Goal: Task Accomplishment & Management: Manage account settings

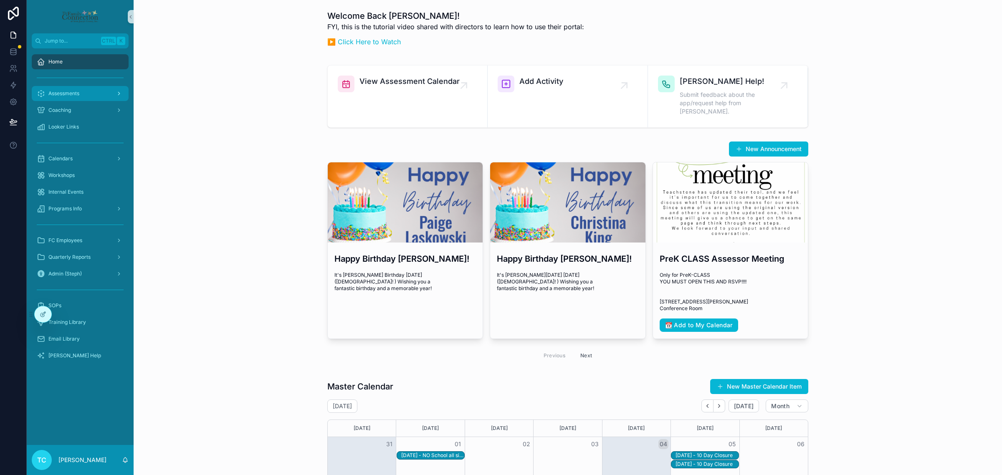
click at [75, 92] on span "Assessments" at bounding box center [63, 93] width 31 height 7
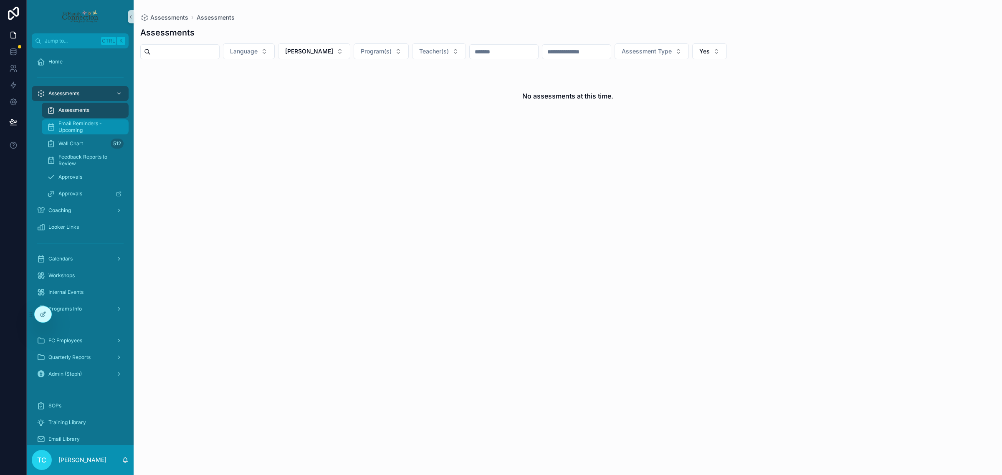
click at [90, 133] on span "Email Reminders - Upcoming" at bounding box center [89, 126] width 62 height 13
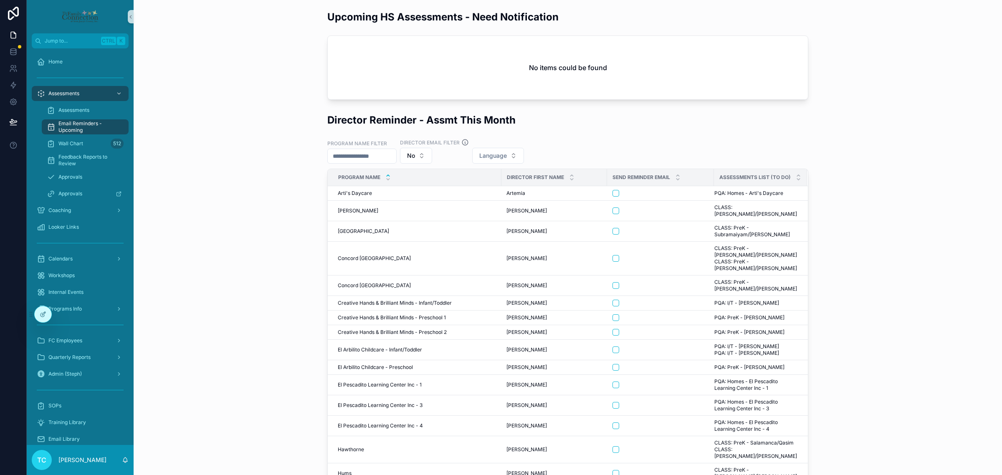
click at [263, 101] on div "Upcoming HS Assessments - Need Notification No items could be found" at bounding box center [567, 55] width 855 height 96
click at [523, 159] on button "Language" at bounding box center [498, 156] width 52 height 16
click at [519, 189] on div "English" at bounding box center [513, 189] width 100 height 13
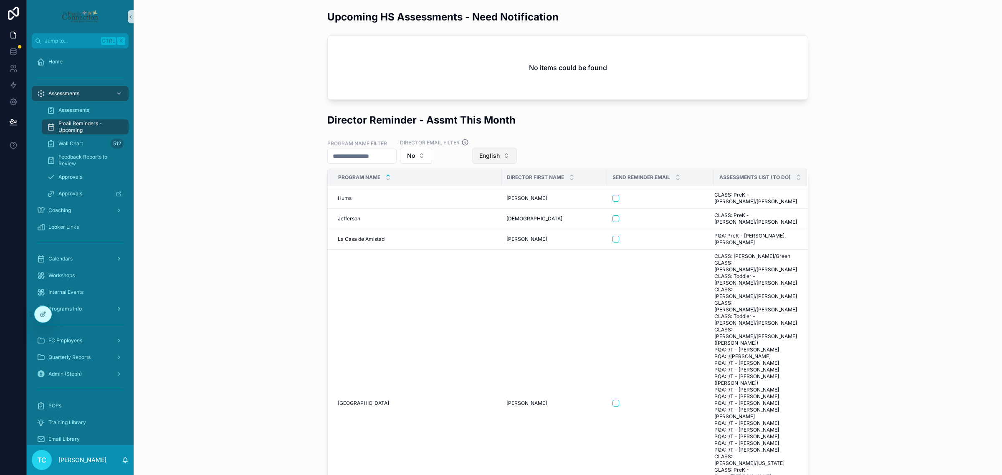
scroll to position [261, 0]
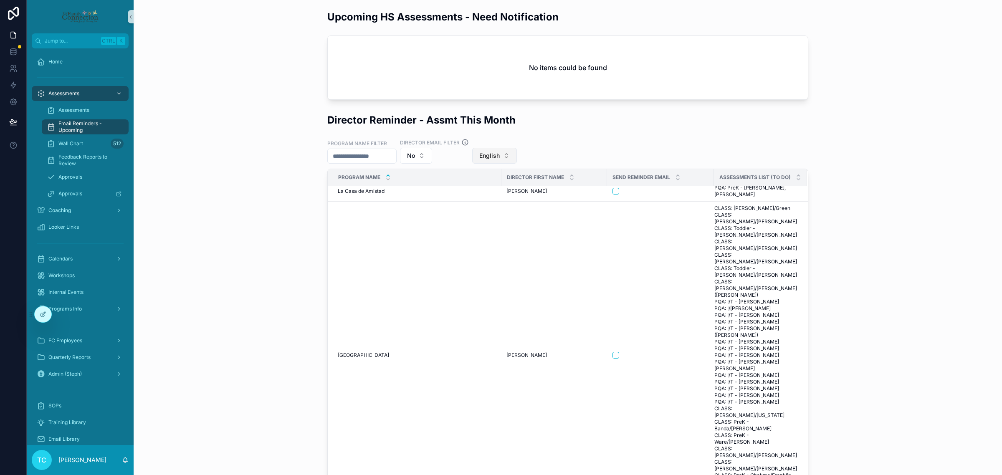
click at [517, 155] on button "English" at bounding box center [494, 156] width 45 height 16
click at [490, 214] on div "Spanish" at bounding box center [509, 216] width 100 height 13
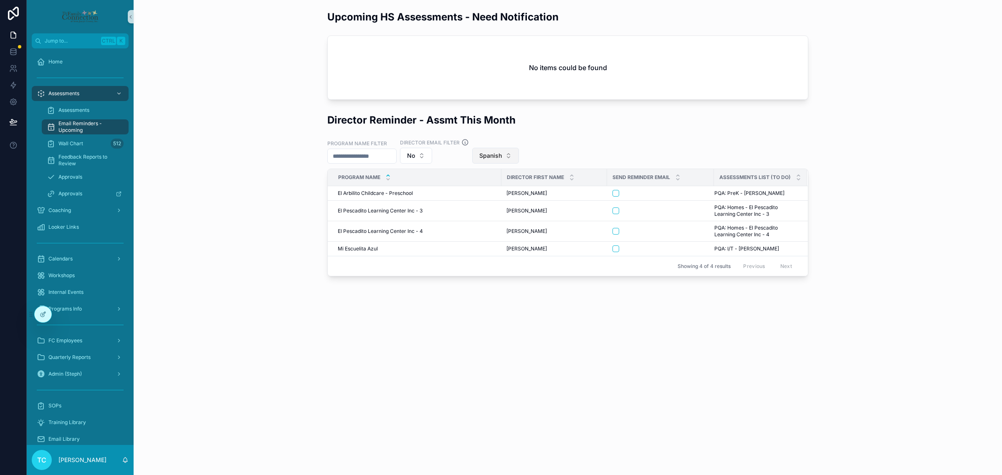
click at [519, 154] on button "Spanish" at bounding box center [495, 156] width 47 height 16
click at [503, 192] on div "None" at bounding box center [514, 189] width 100 height 13
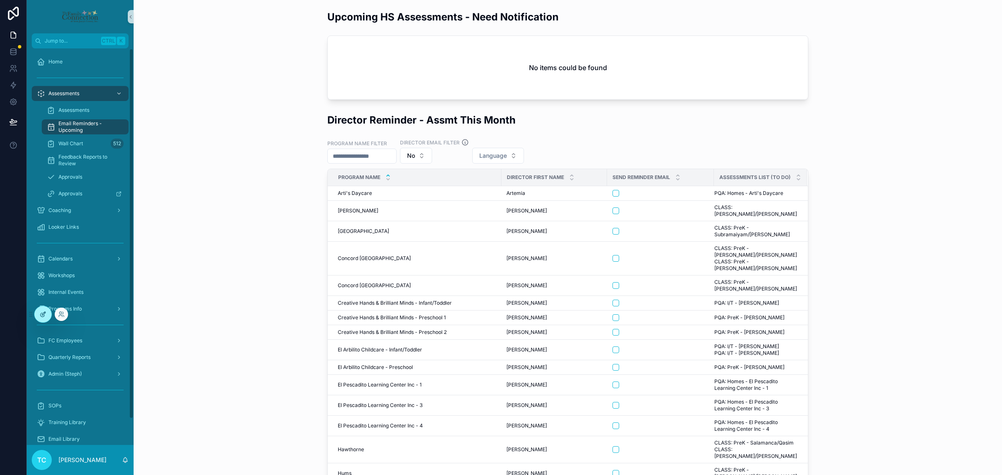
click at [46, 316] on icon at bounding box center [43, 314] width 7 height 7
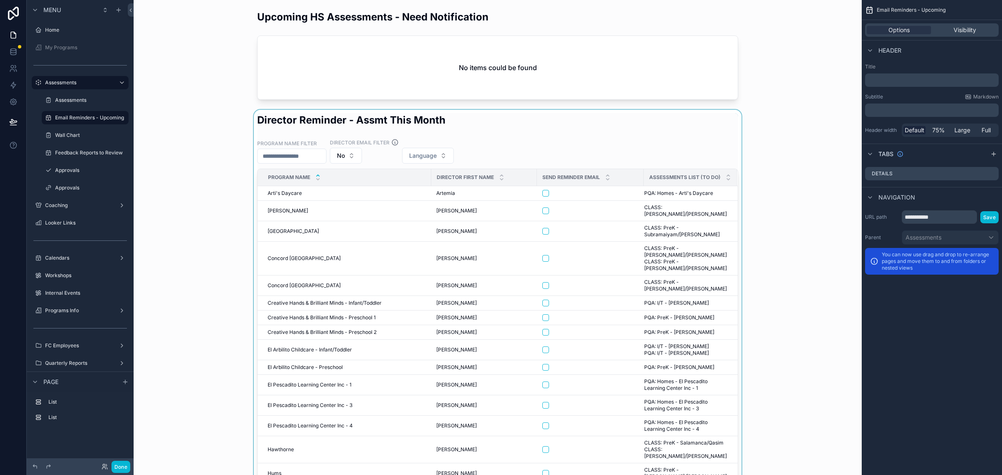
click at [516, 141] on div at bounding box center [497, 320] width 715 height 420
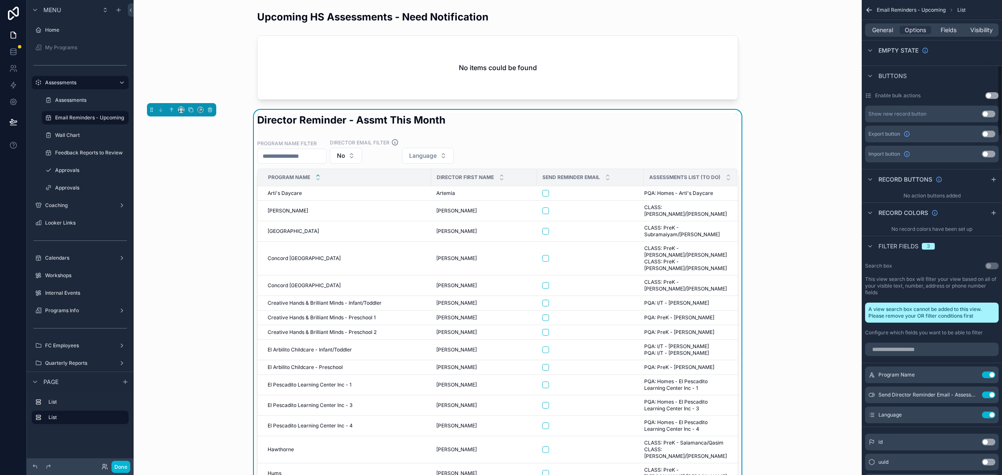
scroll to position [522, 0]
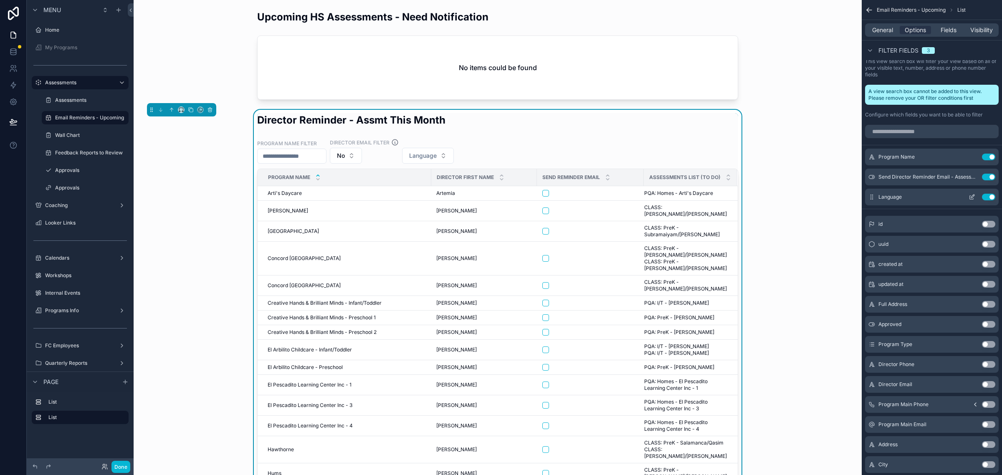
click at [973, 197] on icon "scrollable content" at bounding box center [972, 197] width 7 height 7
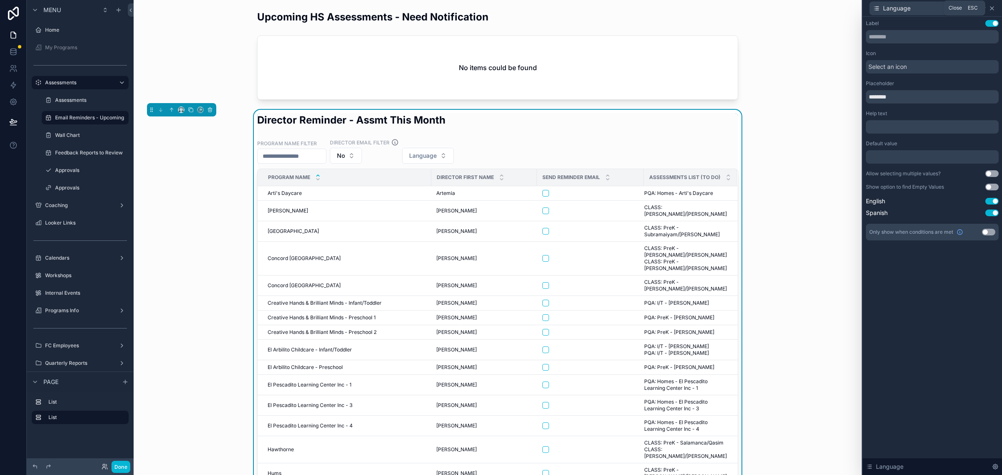
click at [992, 8] on icon at bounding box center [991, 8] width 3 height 3
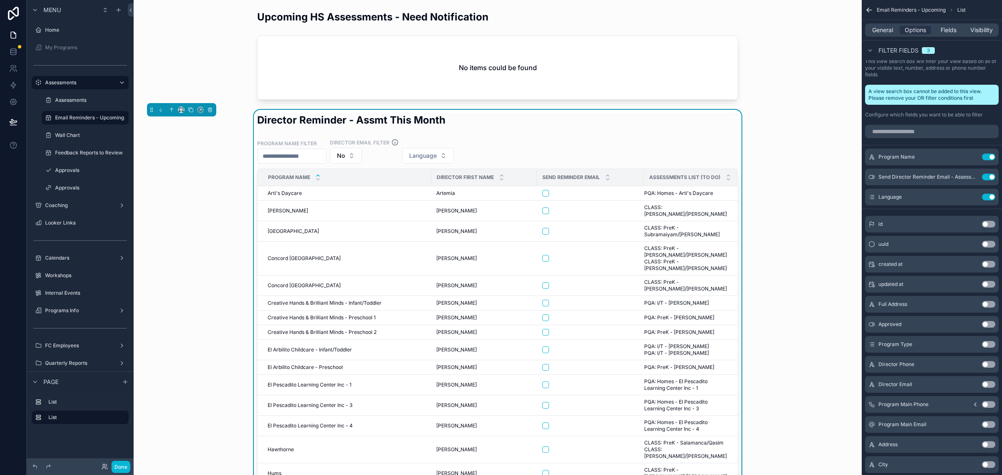
click at [898, 28] on div "General Options Fields Visibility" at bounding box center [932, 29] width 134 height 13
click at [891, 28] on span "General" at bounding box center [882, 30] width 21 height 8
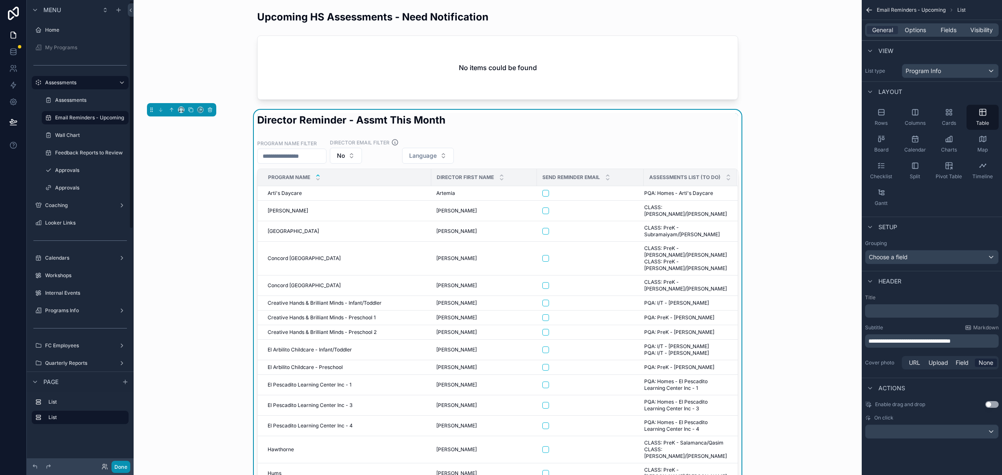
drag, startPoint x: 121, startPoint y: 463, endPoint x: 66, endPoint y: 1, distance: 464.6
click at [121, 463] on button "Done" at bounding box center [120, 467] width 19 height 12
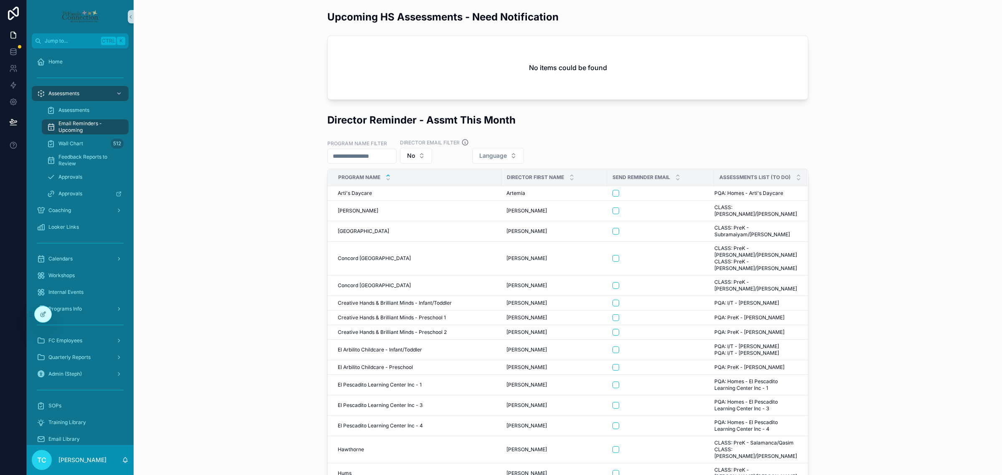
click at [211, 91] on div "Upcoming HS Assessments - Need Notification No items could be found" at bounding box center [567, 55] width 855 height 96
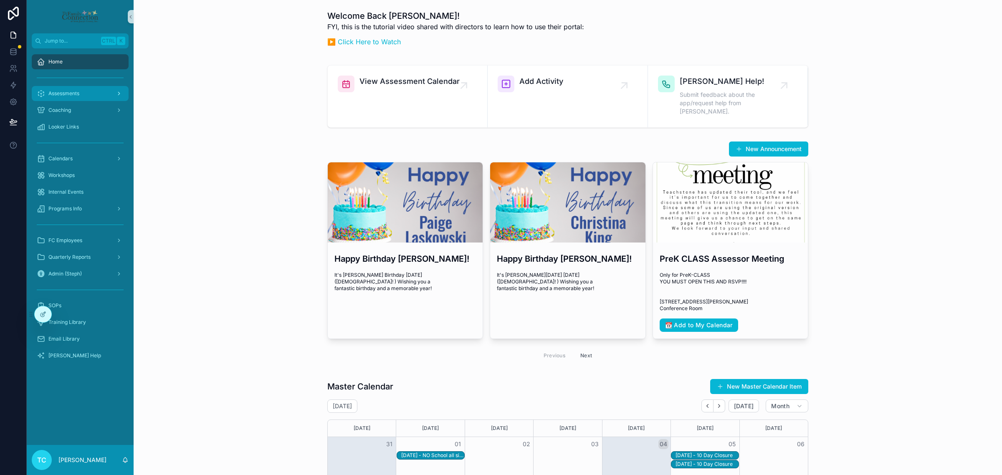
click at [72, 88] on div "Assessments" at bounding box center [80, 93] width 87 height 13
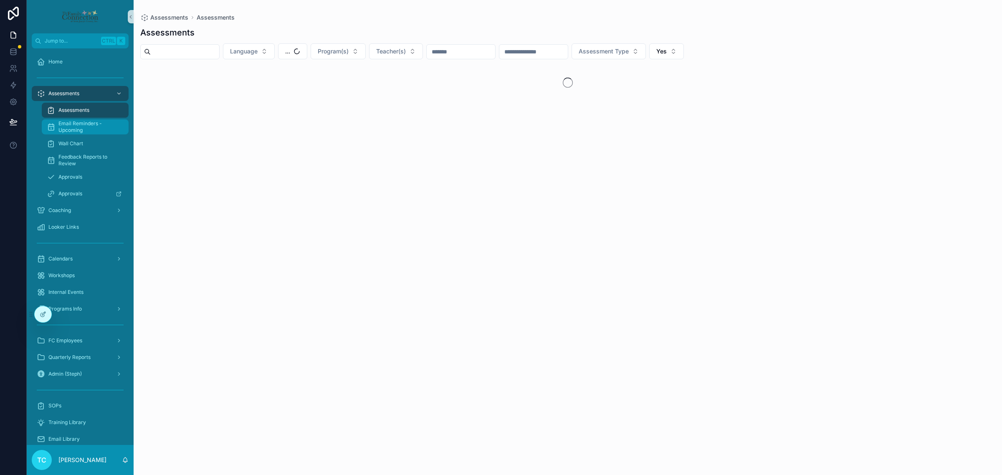
click at [86, 124] on span "Email Reminders - Upcoming" at bounding box center [89, 126] width 62 height 13
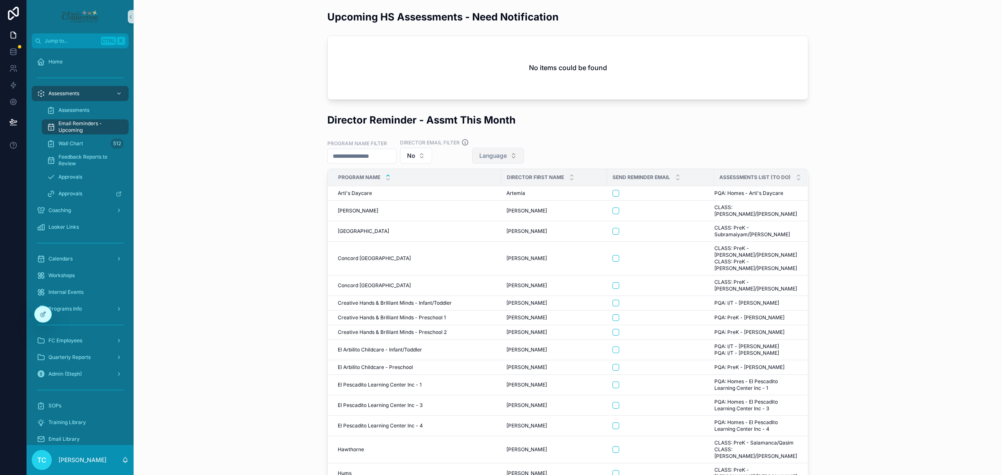
click at [524, 152] on button "Language" at bounding box center [498, 156] width 52 height 16
click at [519, 191] on div "English" at bounding box center [513, 189] width 100 height 13
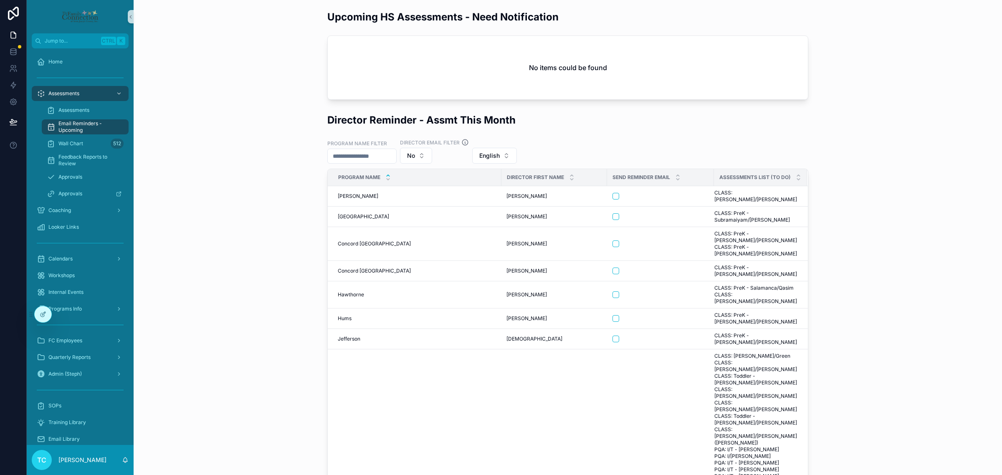
click at [612, 139] on div "Program Name Filter Director Email Filter No English" at bounding box center [567, 151] width 481 height 25
click at [591, 63] on h2 "No items could be found" at bounding box center [568, 68] width 78 height 10
click at [517, 157] on button "English" at bounding box center [494, 156] width 45 height 16
click at [517, 186] on div "None" at bounding box center [509, 189] width 100 height 13
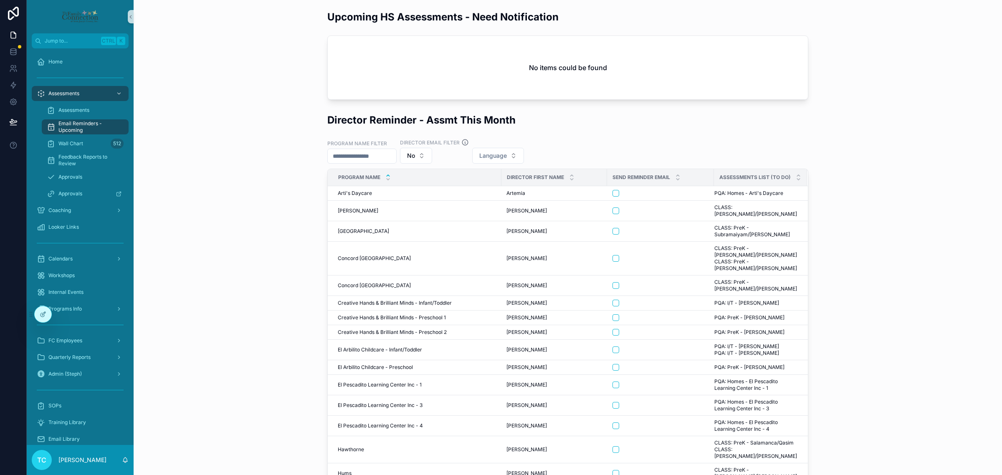
click at [579, 139] on div "Program Name Filter Director Email Filter No Language" at bounding box center [567, 151] width 481 height 25
click at [43, 320] on div at bounding box center [43, 314] width 17 height 16
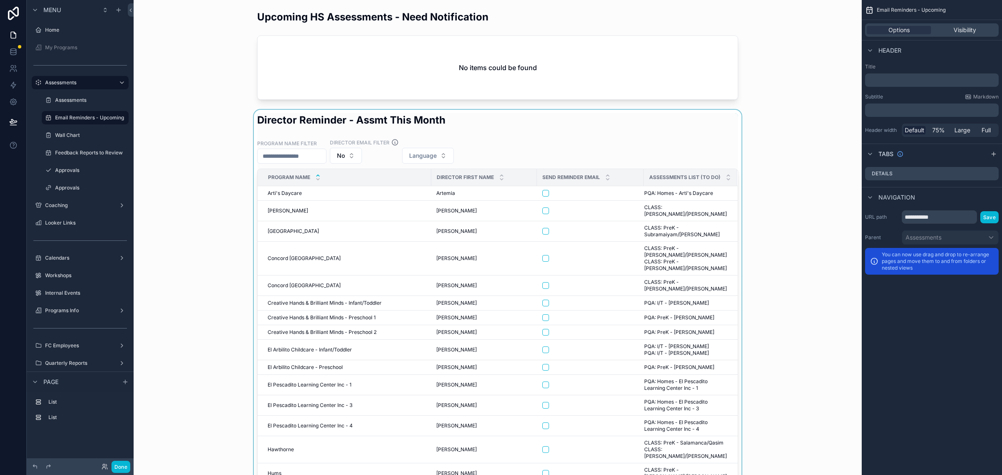
click at [662, 140] on div at bounding box center [497, 320] width 715 height 420
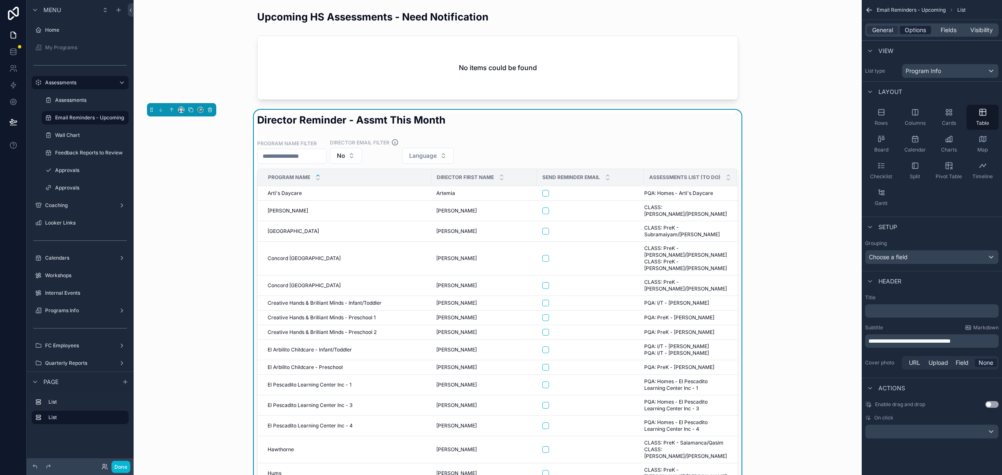
click at [916, 26] on span "Options" at bounding box center [915, 30] width 21 height 8
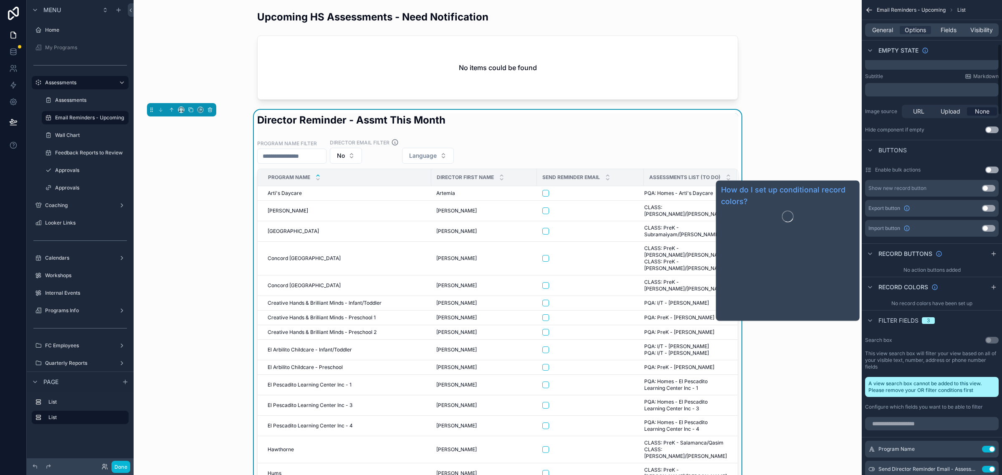
scroll to position [313, 0]
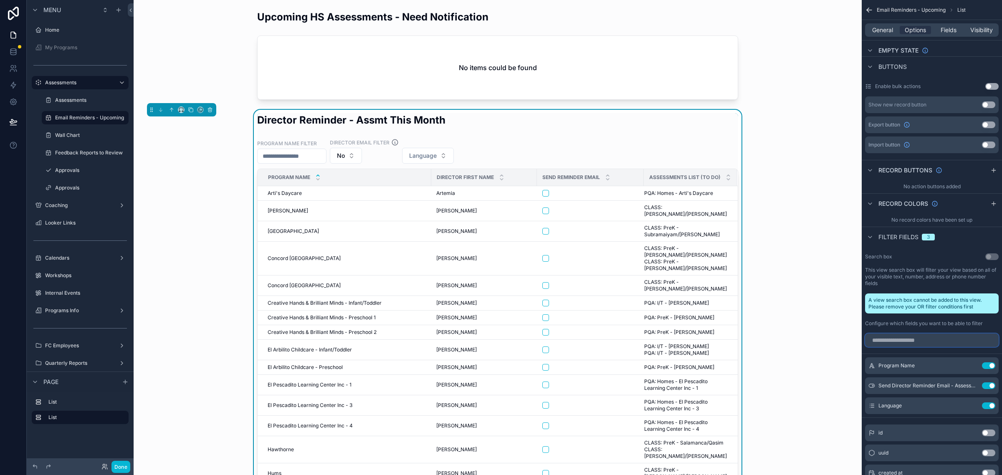
click at [928, 345] on input "scrollable content" at bounding box center [932, 340] width 134 height 13
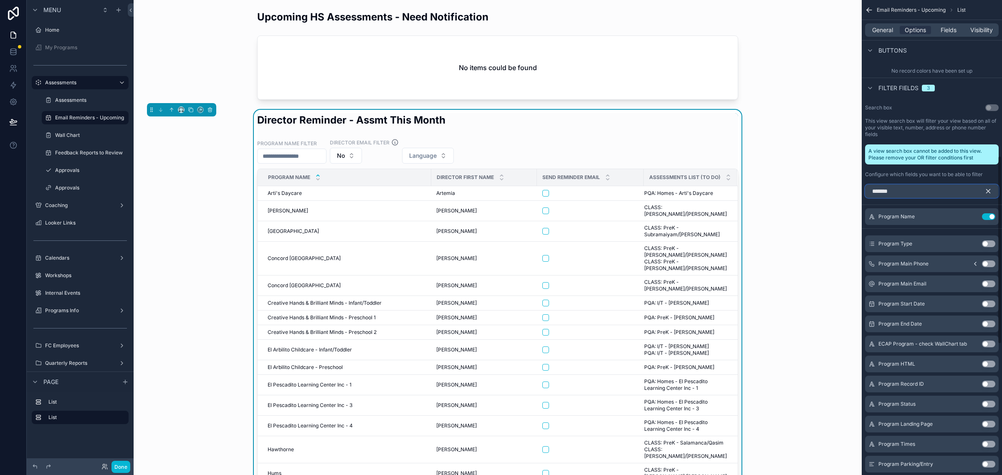
scroll to position [253, 0]
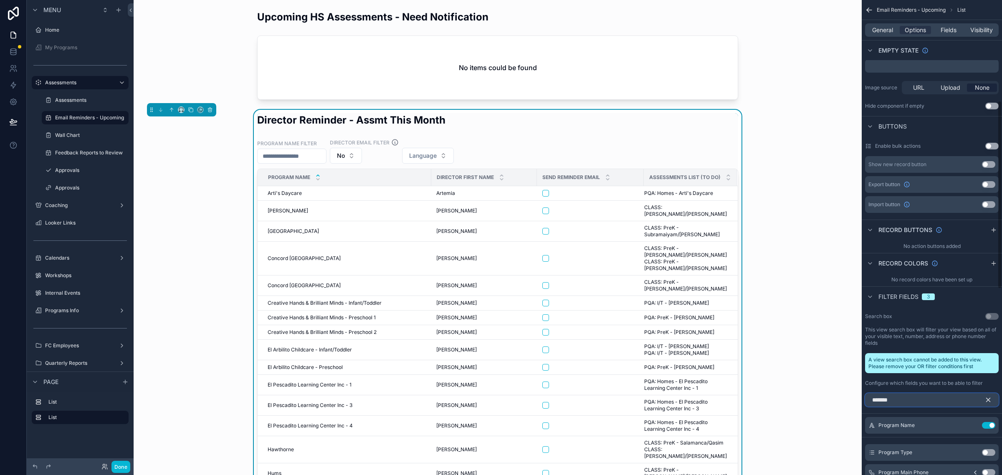
type input "*******"
click at [992, 399] on icon "scrollable content" at bounding box center [988, 400] width 8 height 8
click at [948, 381] on label "Configure which fields you want to be able to filter" at bounding box center [924, 383] width 118 height 7
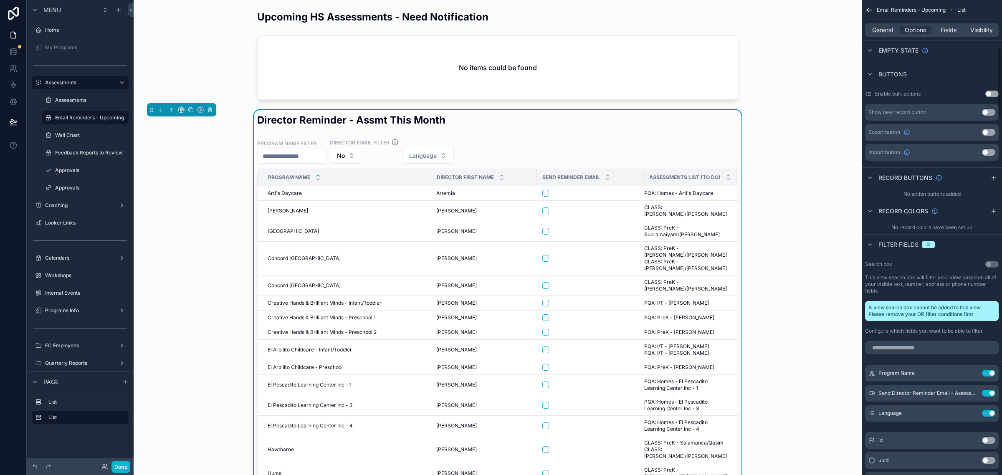
scroll to position [358, 0]
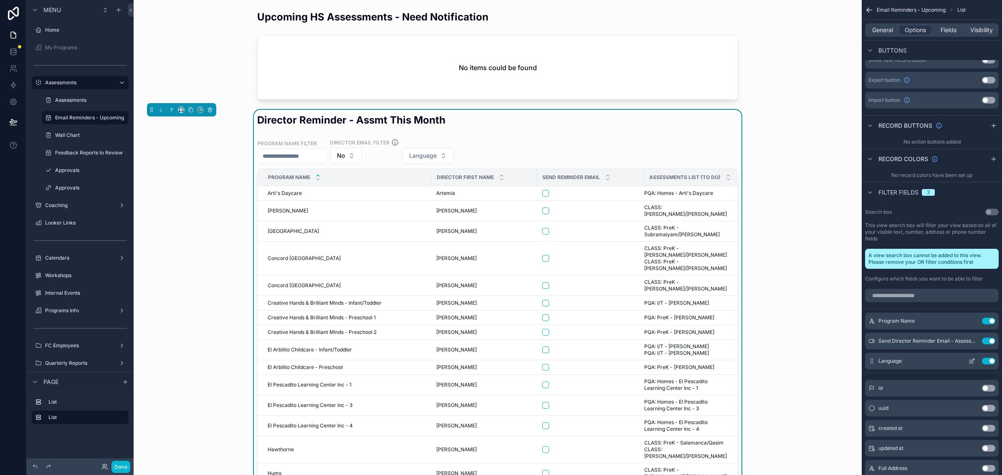
click at [973, 362] on icon "scrollable content" at bounding box center [972, 361] width 7 height 7
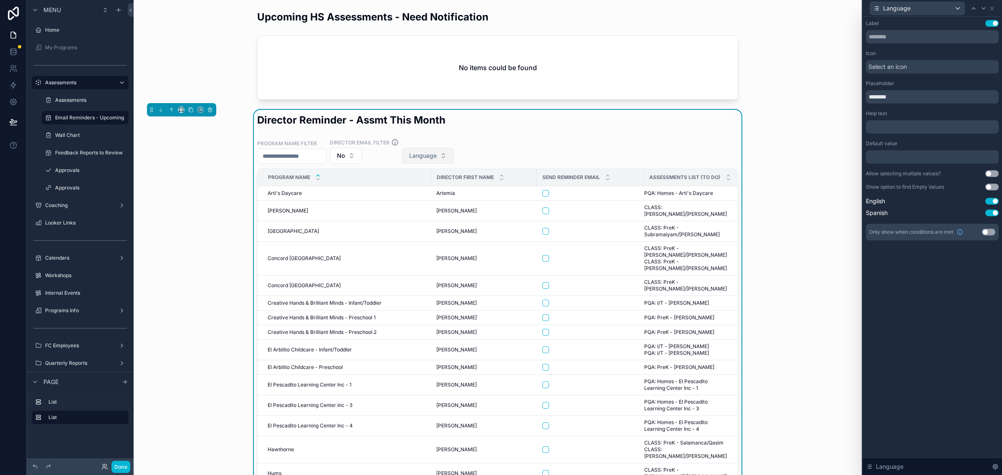
click at [437, 152] on span "Language" at bounding box center [423, 156] width 28 height 8
click at [433, 190] on div "English" at bounding box center [442, 189] width 100 height 13
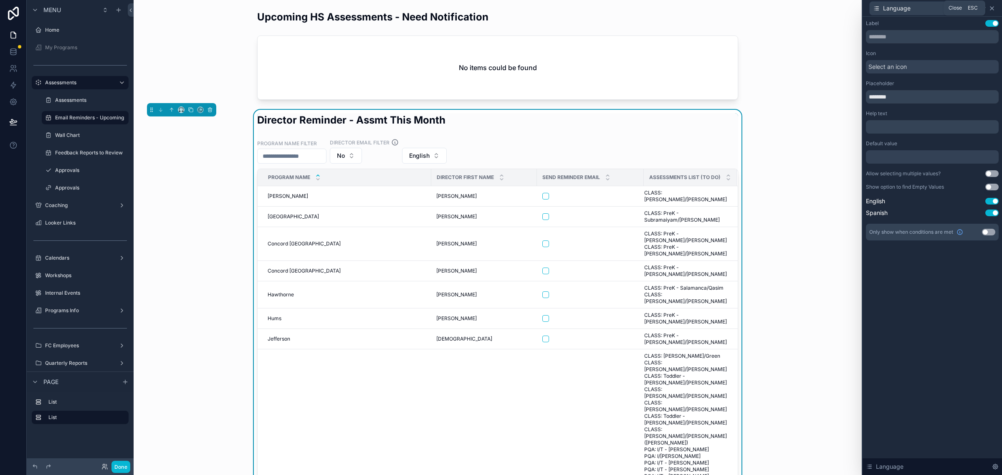
click at [992, 8] on icon at bounding box center [991, 8] width 3 height 3
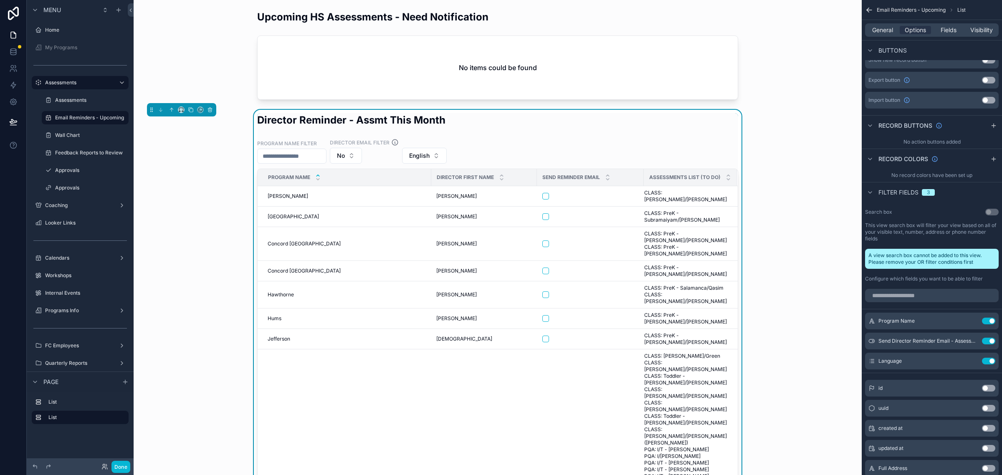
click at [992, 8] on div "Email Reminders - Upcoming List" at bounding box center [932, 10] width 140 height 20
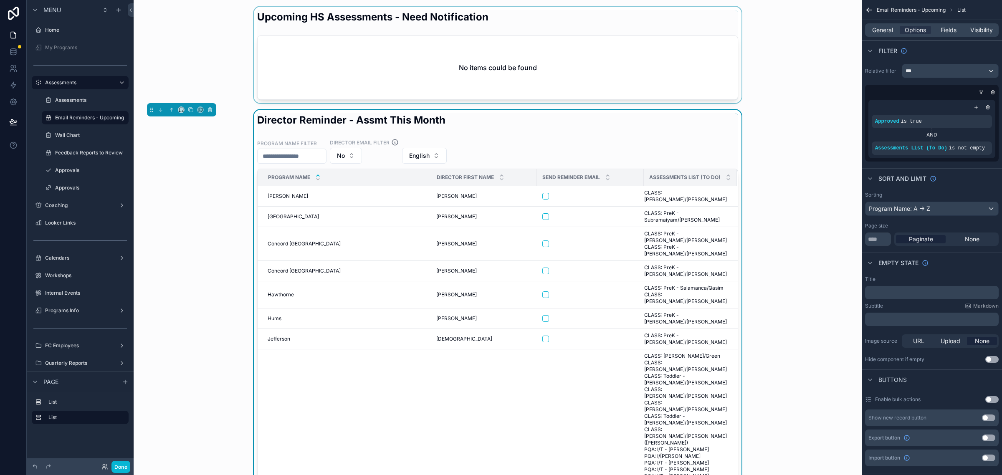
click at [725, 76] on div at bounding box center [497, 55] width 715 height 96
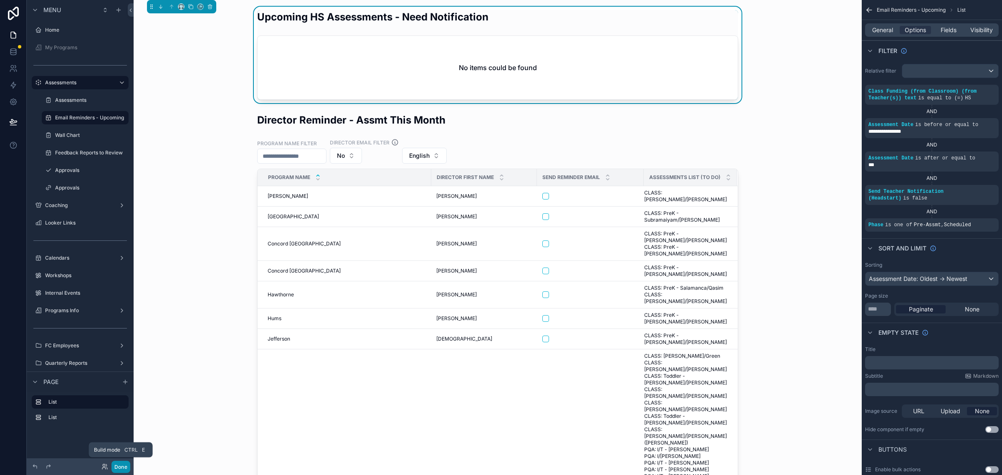
click at [121, 468] on button "Done" at bounding box center [120, 467] width 19 height 12
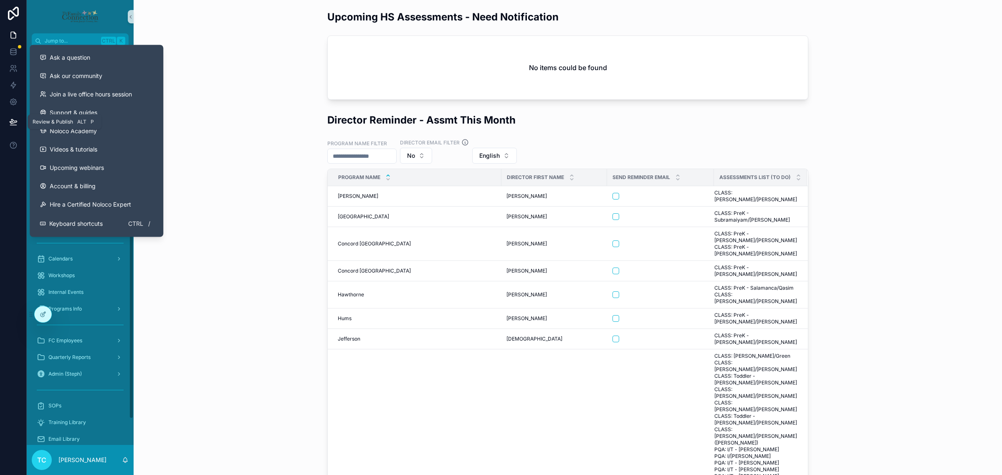
click at [12, 119] on icon at bounding box center [13, 121] width 7 height 4
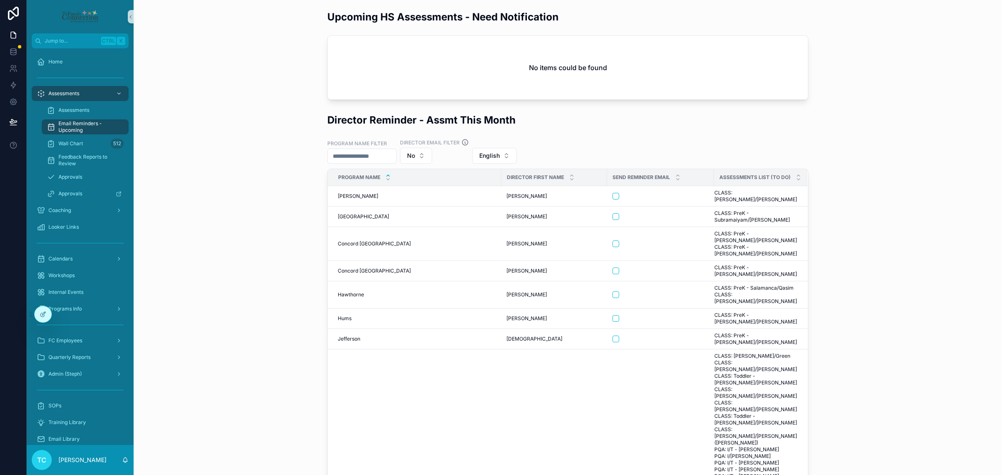
click at [238, 118] on div "Director Reminder - Assmt This Month Program Name Filter Director Email Filter …" at bounding box center [567, 320] width 855 height 420
